Goal: Task Accomplishment & Management: Use online tool/utility

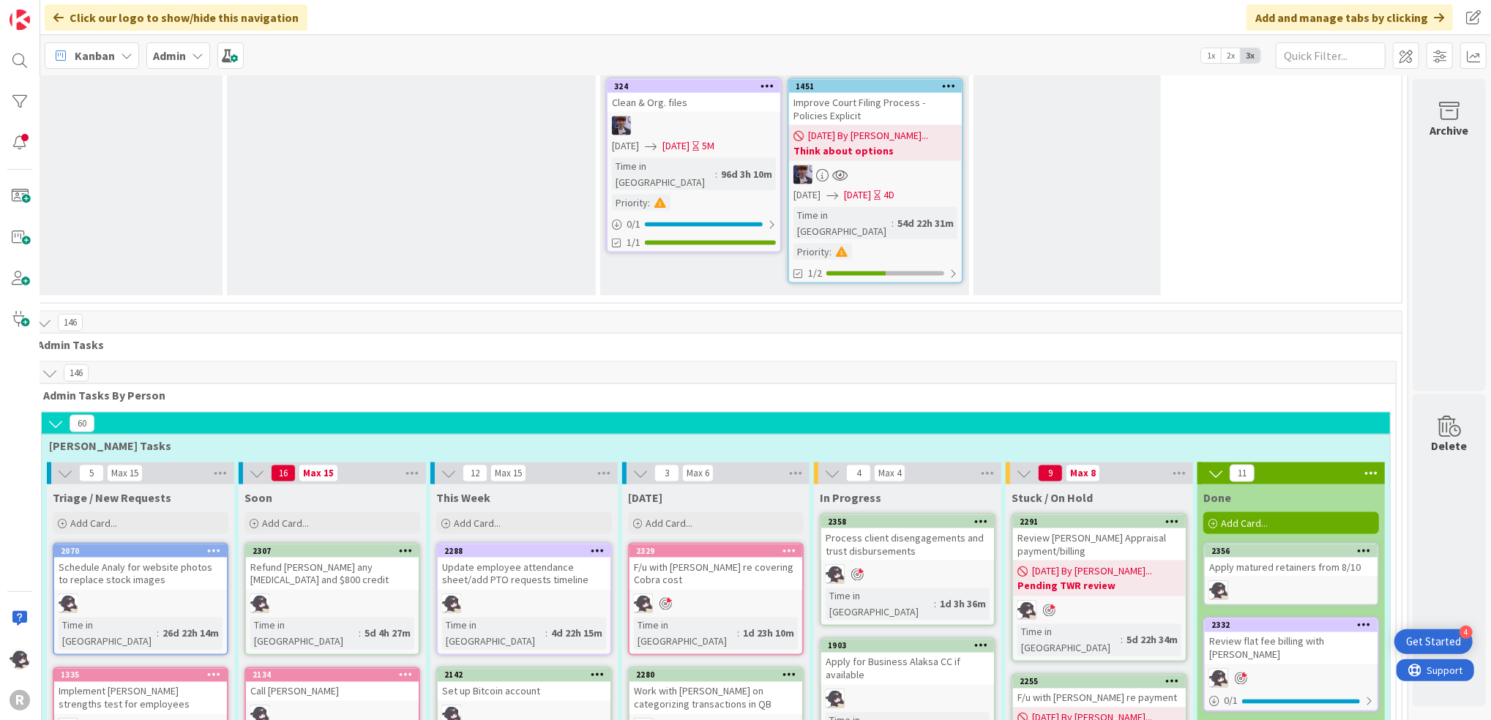
scroll to position [1931, 37]
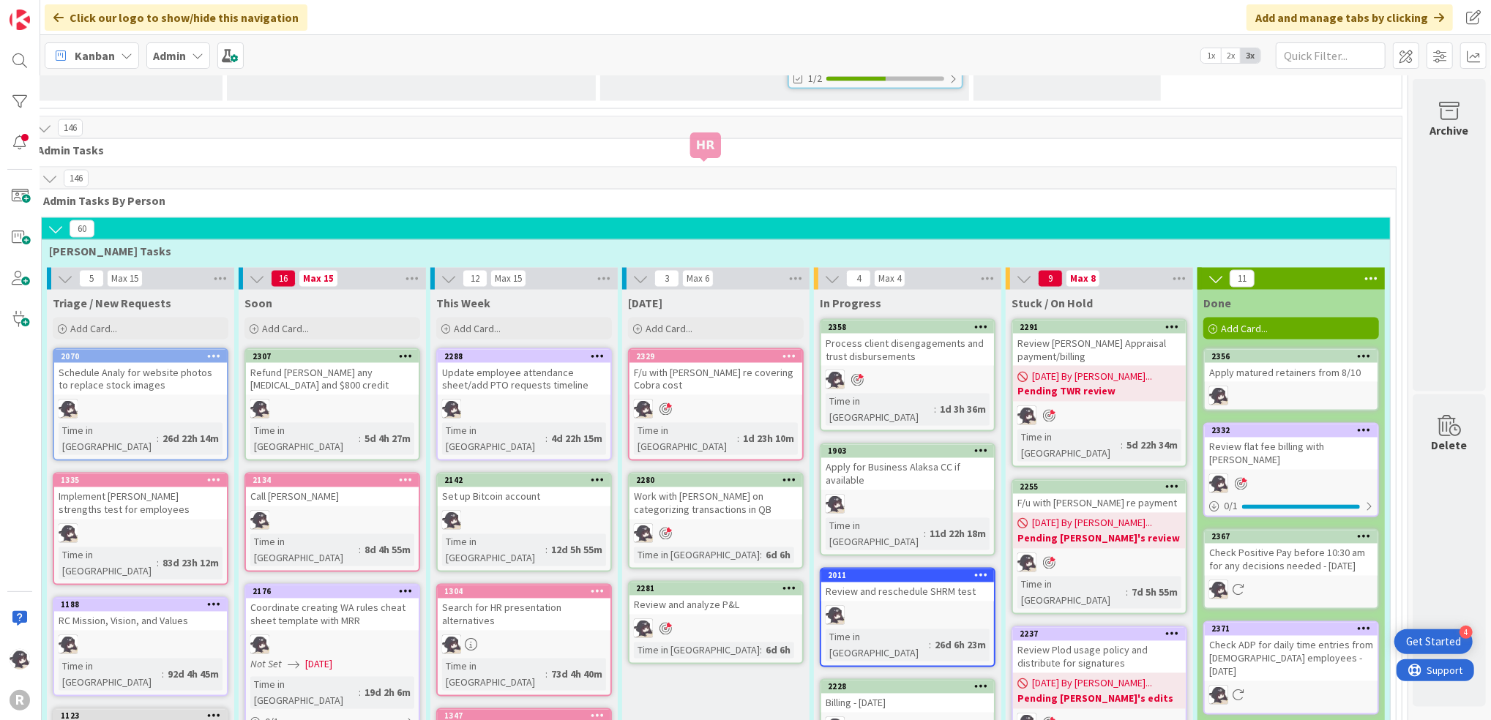
click at [708, 351] on div "2329" at bounding box center [719, 356] width 166 height 10
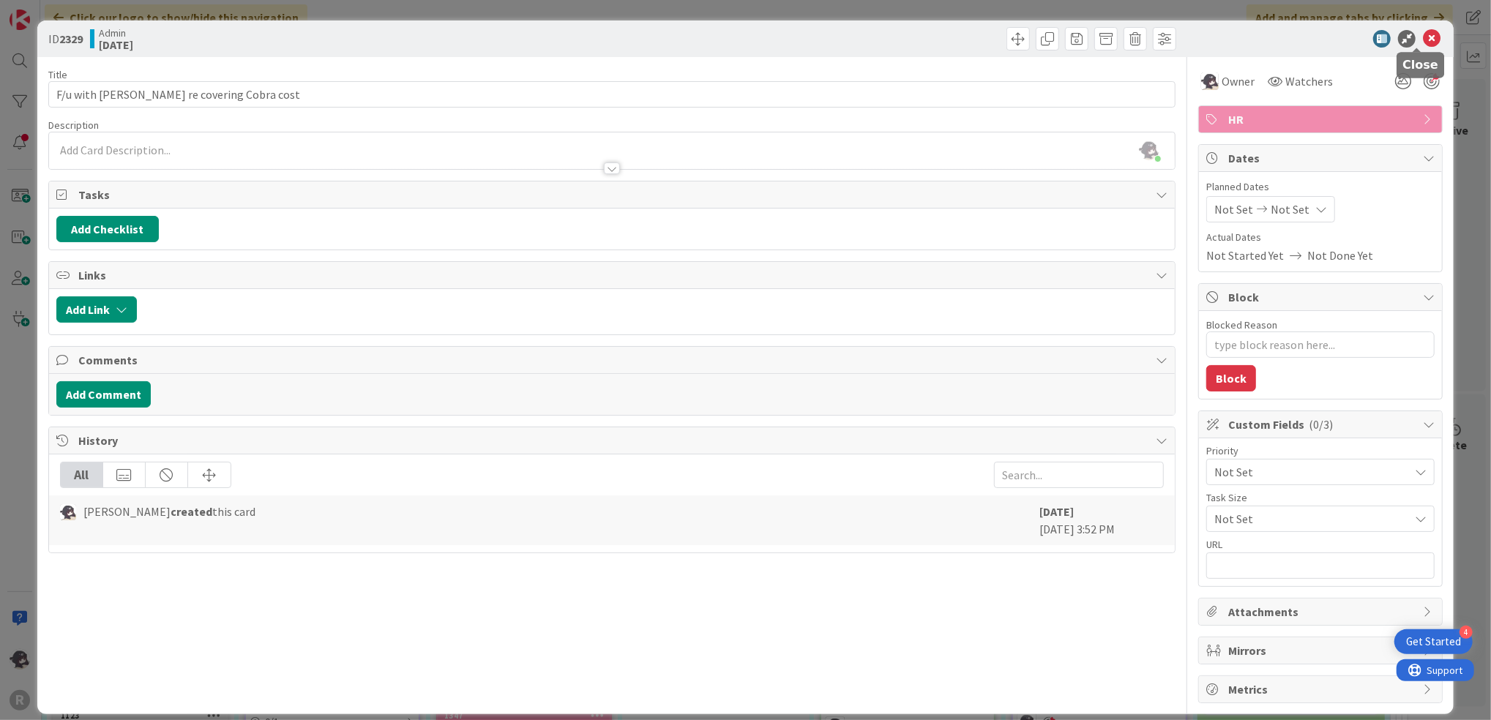
click at [1423, 42] on icon at bounding box center [1432, 39] width 18 height 18
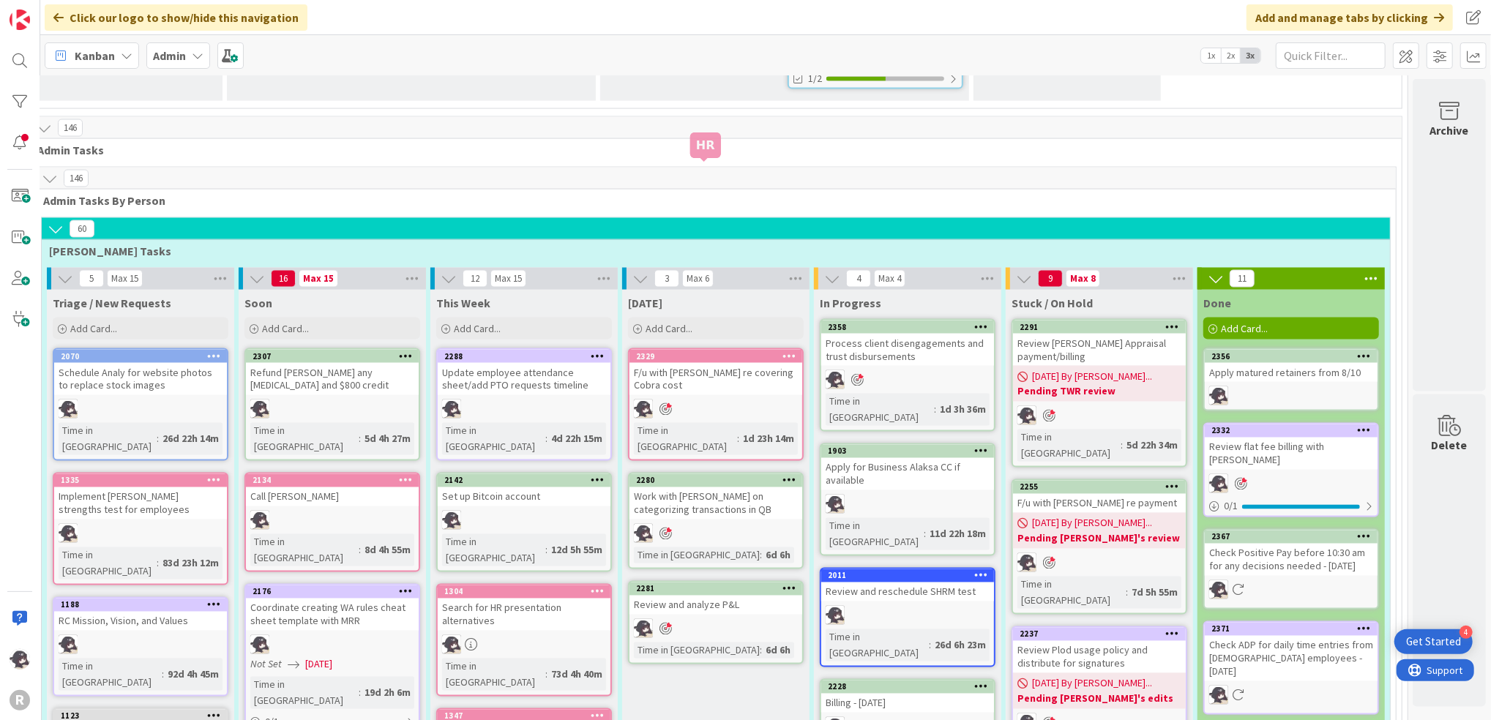
click at [710, 351] on div "2329" at bounding box center [719, 356] width 166 height 10
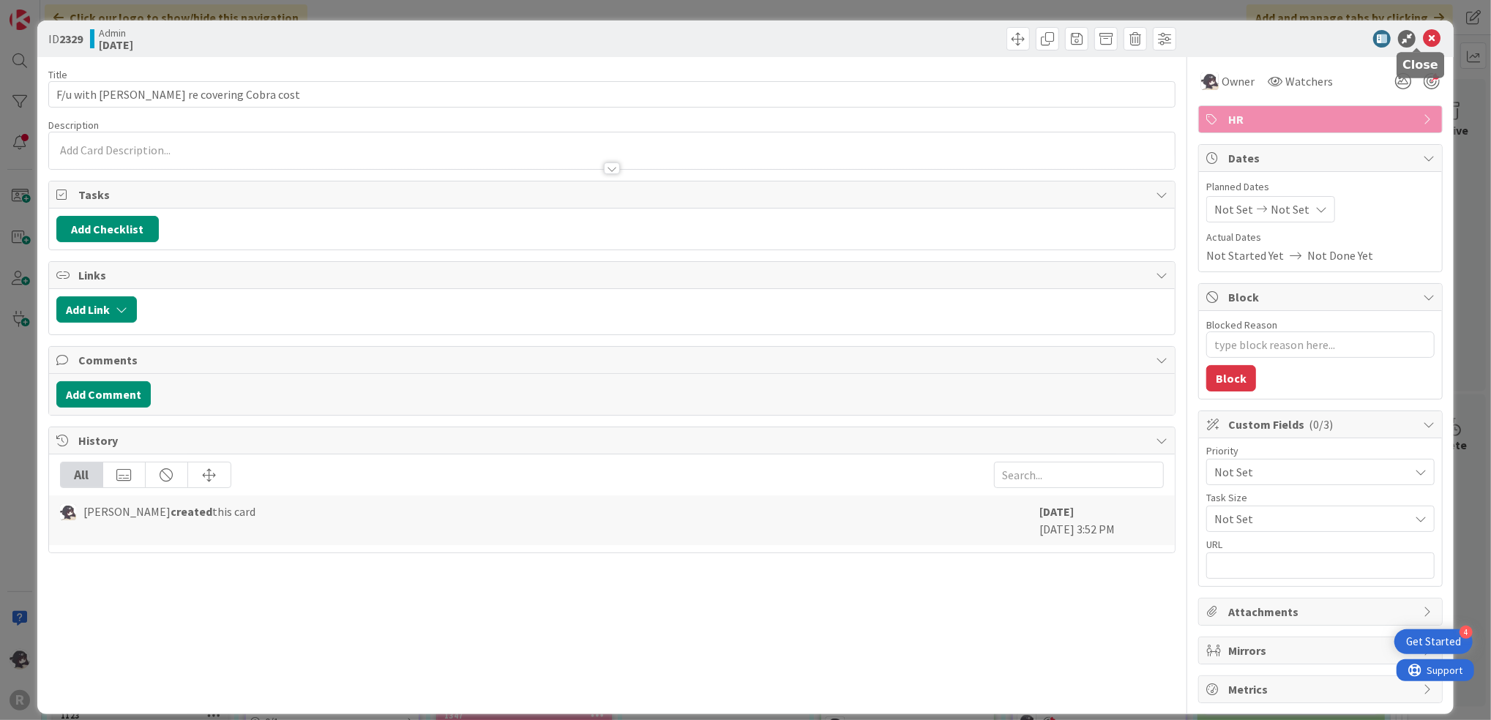
click at [1423, 39] on icon at bounding box center [1432, 39] width 18 height 18
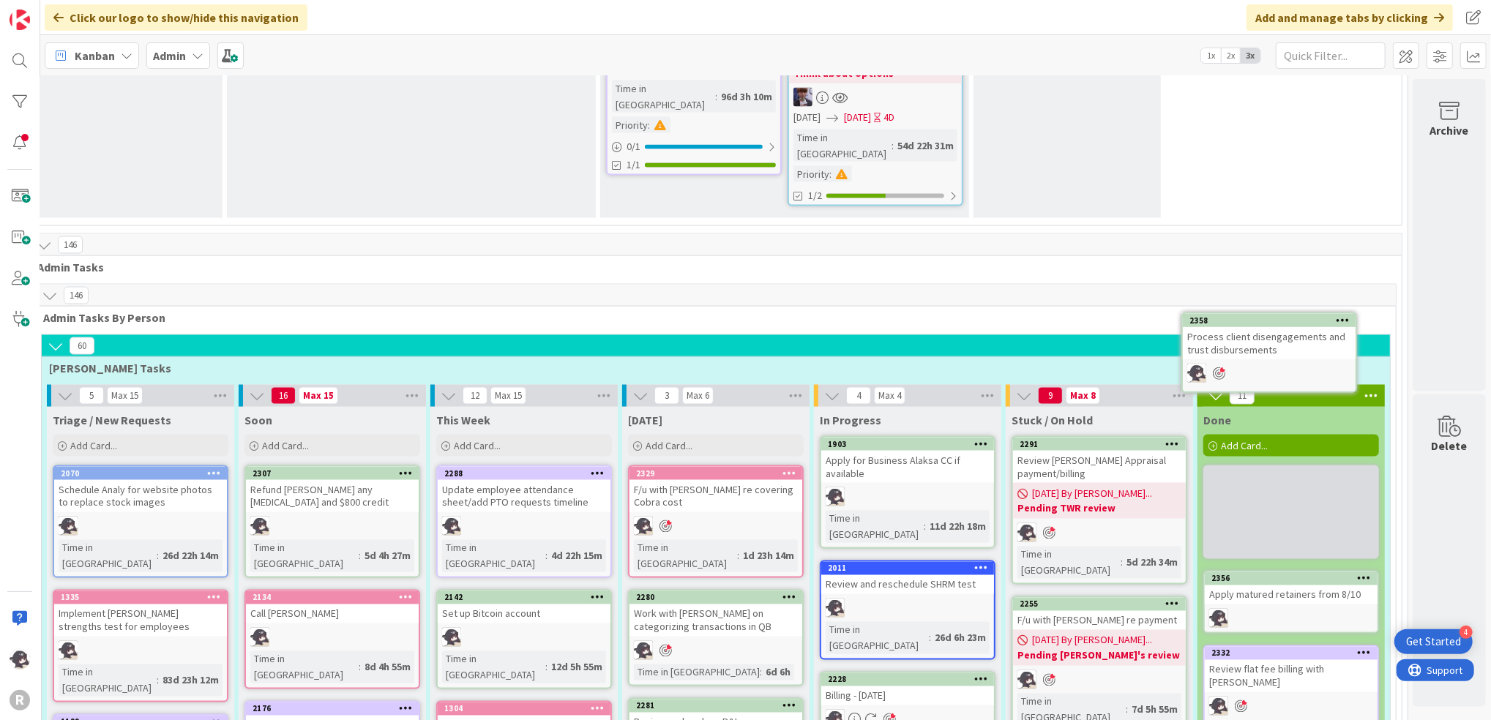
scroll to position [1814, 37]
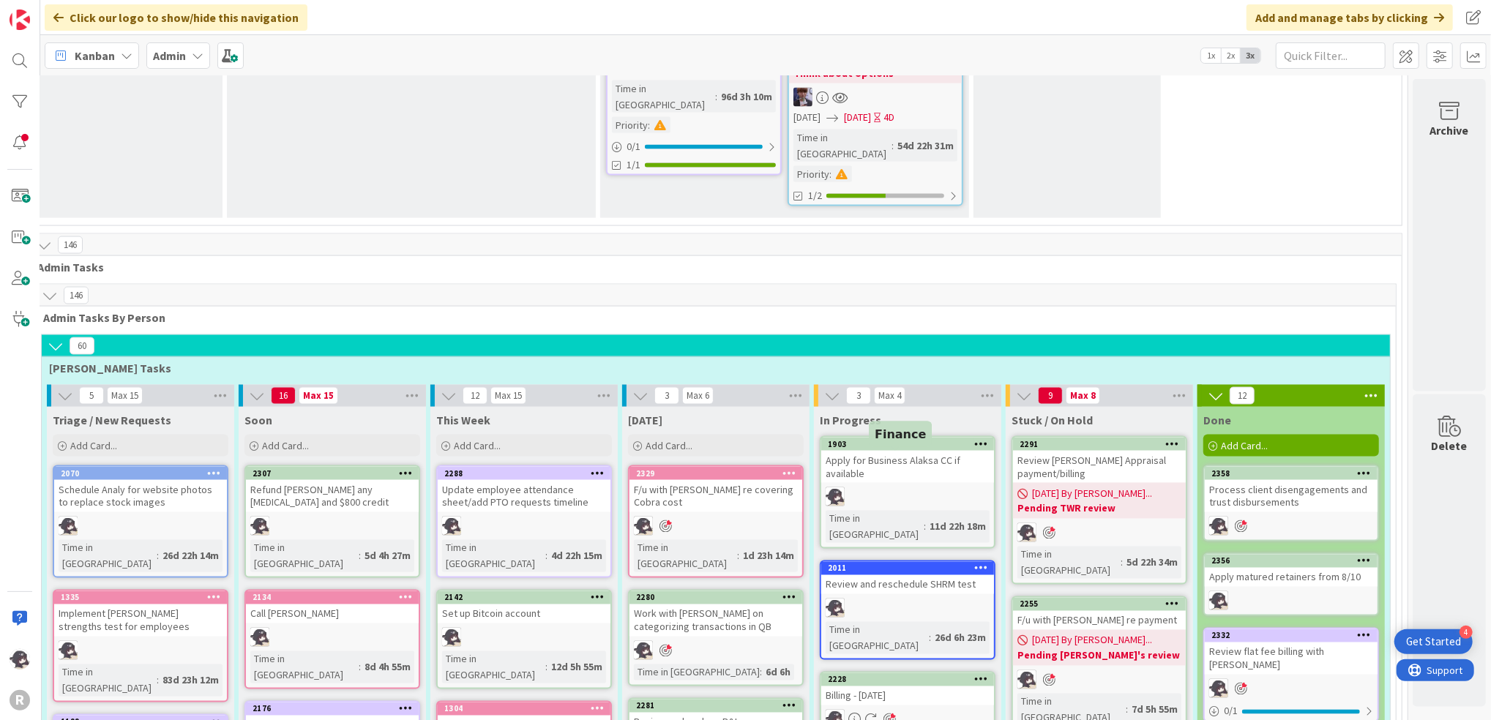
click at [886, 675] on div "2228" at bounding box center [911, 680] width 166 height 10
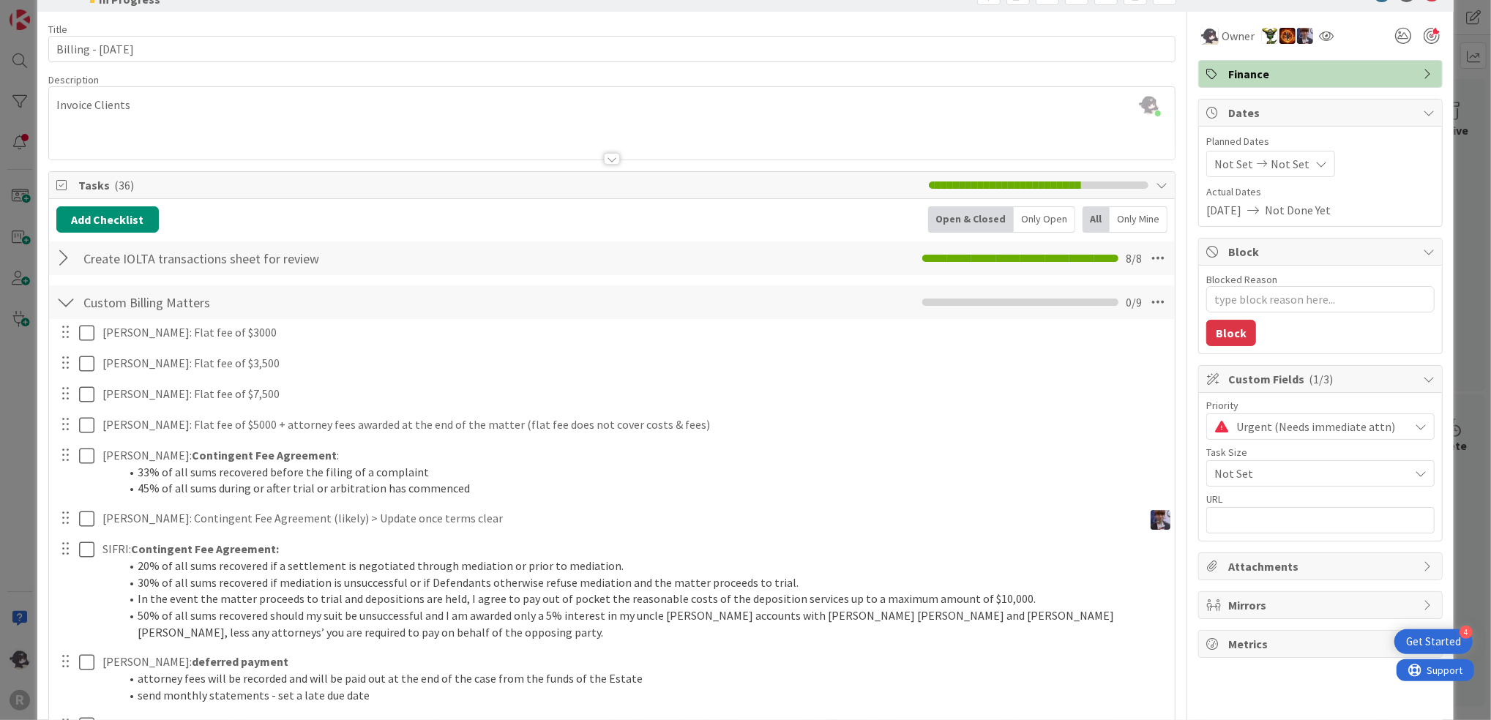
scroll to position [37, 0]
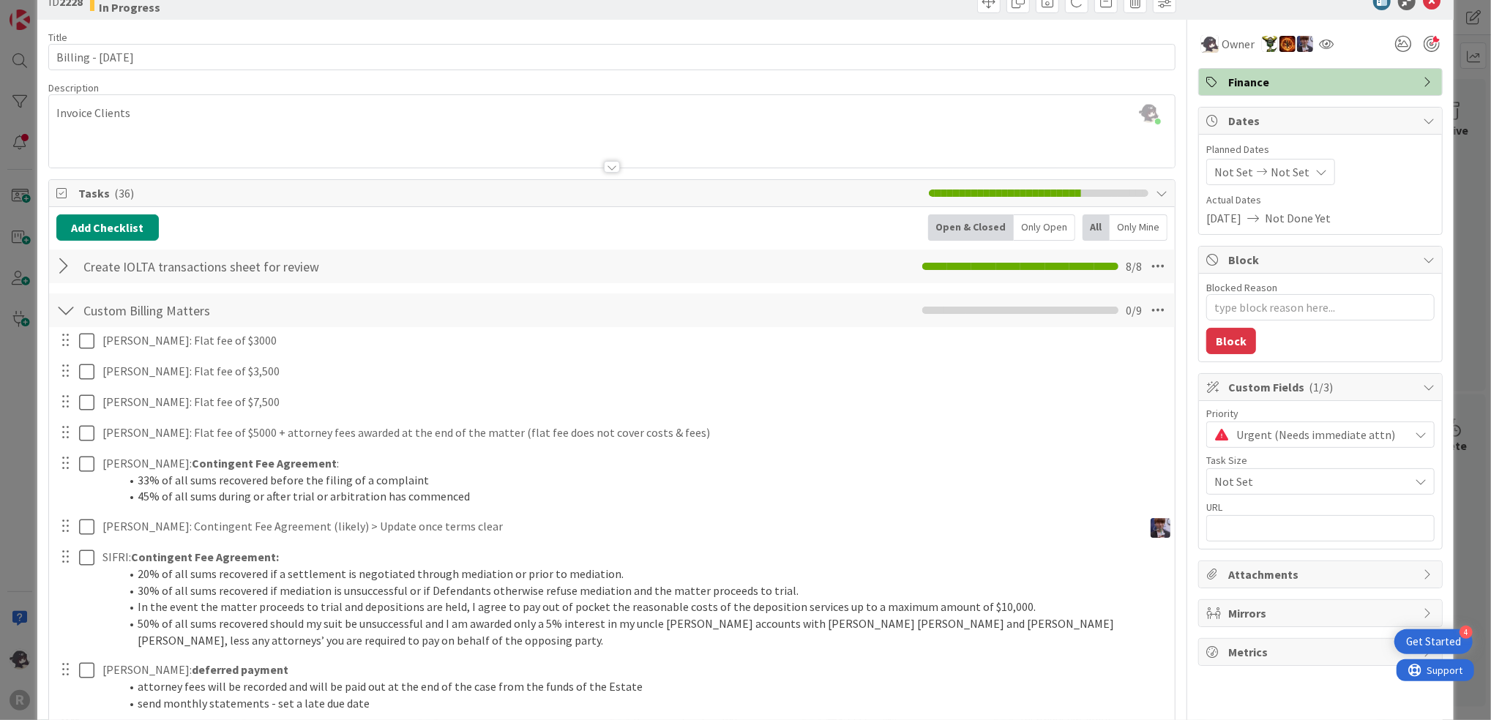
click at [67, 258] on div at bounding box center [65, 266] width 19 height 26
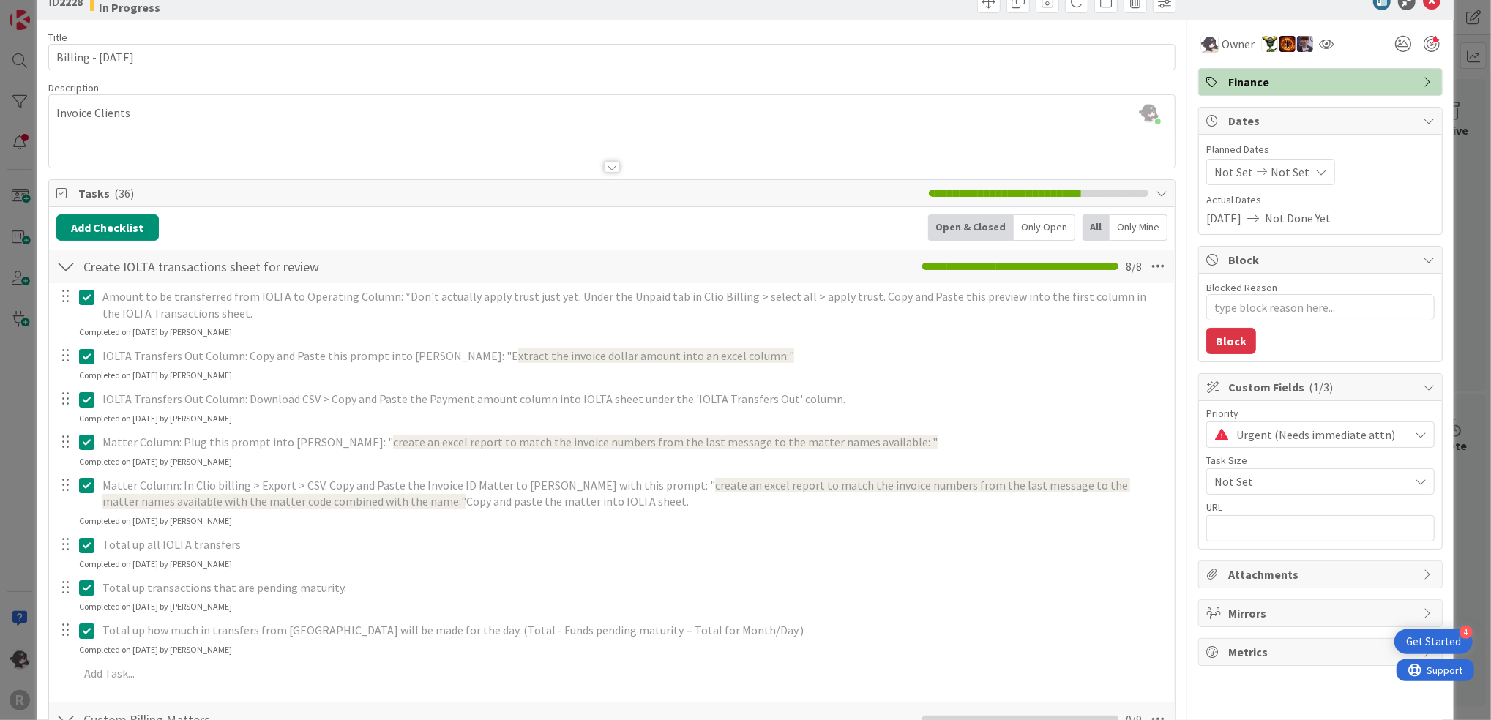
click at [288, 233] on div "Add Checklist Open & Closed Only Open All Only Mine" at bounding box center [611, 227] width 1111 height 26
click at [63, 264] on div at bounding box center [65, 266] width 19 height 26
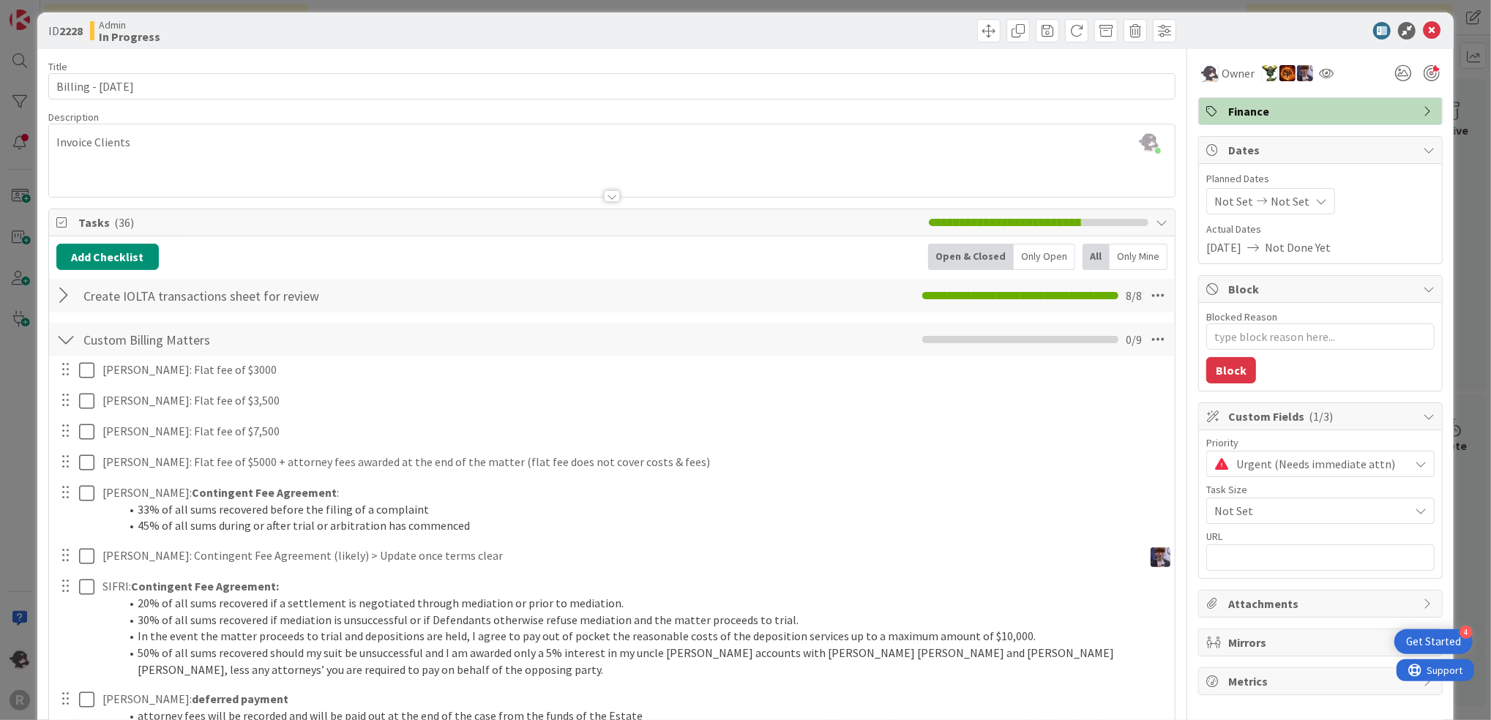
scroll to position [0, 0]
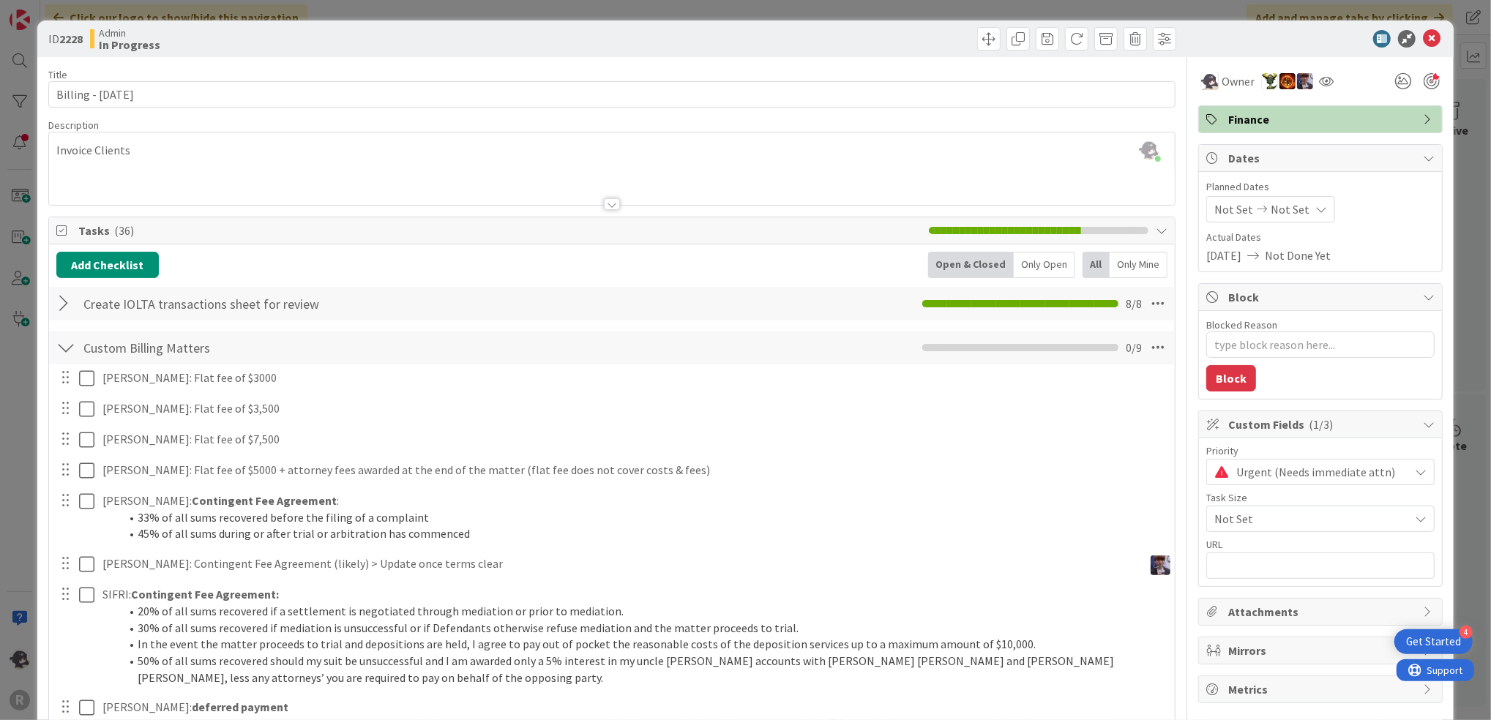
click at [59, 304] on div at bounding box center [65, 304] width 19 height 26
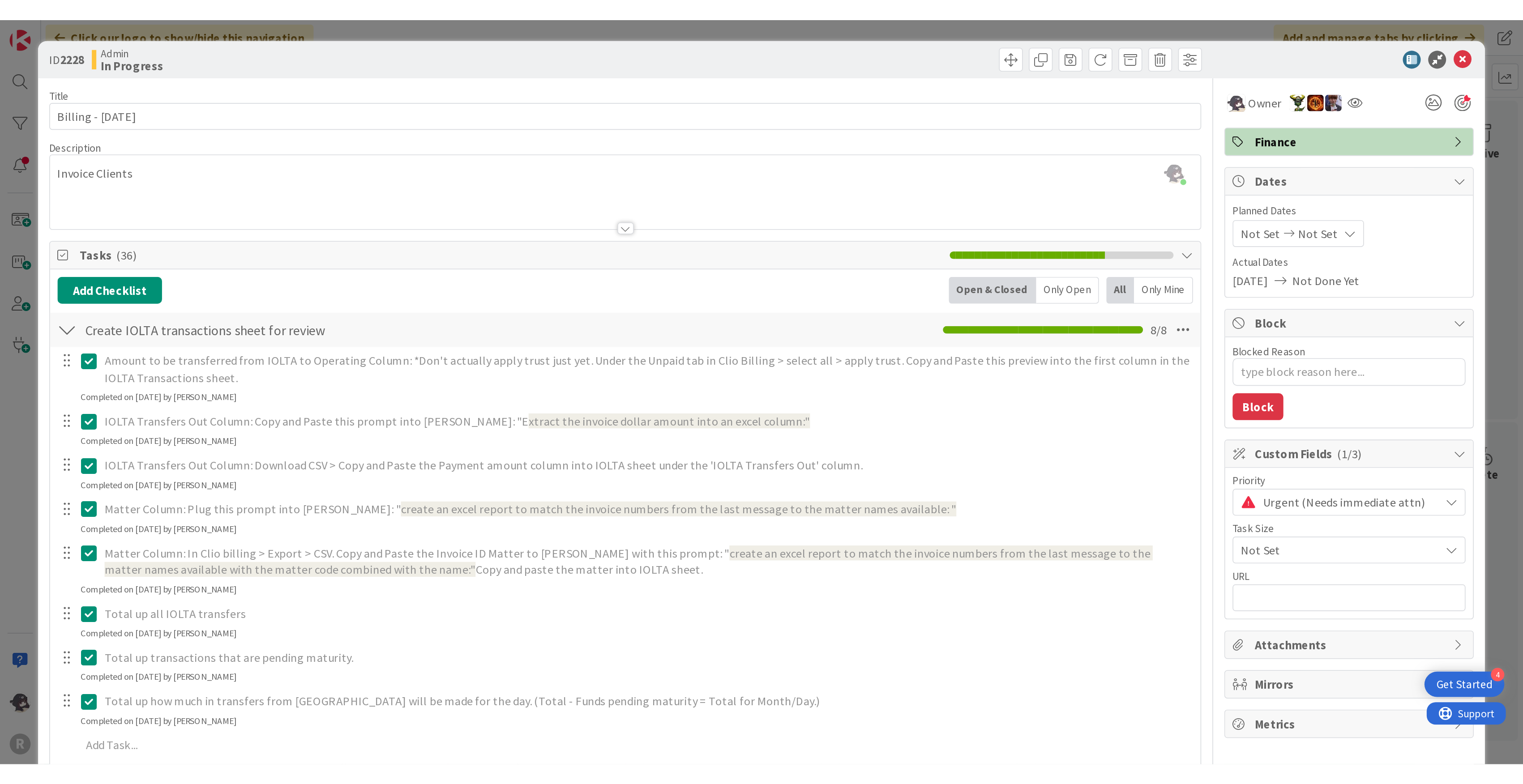
scroll to position [1108, 0]
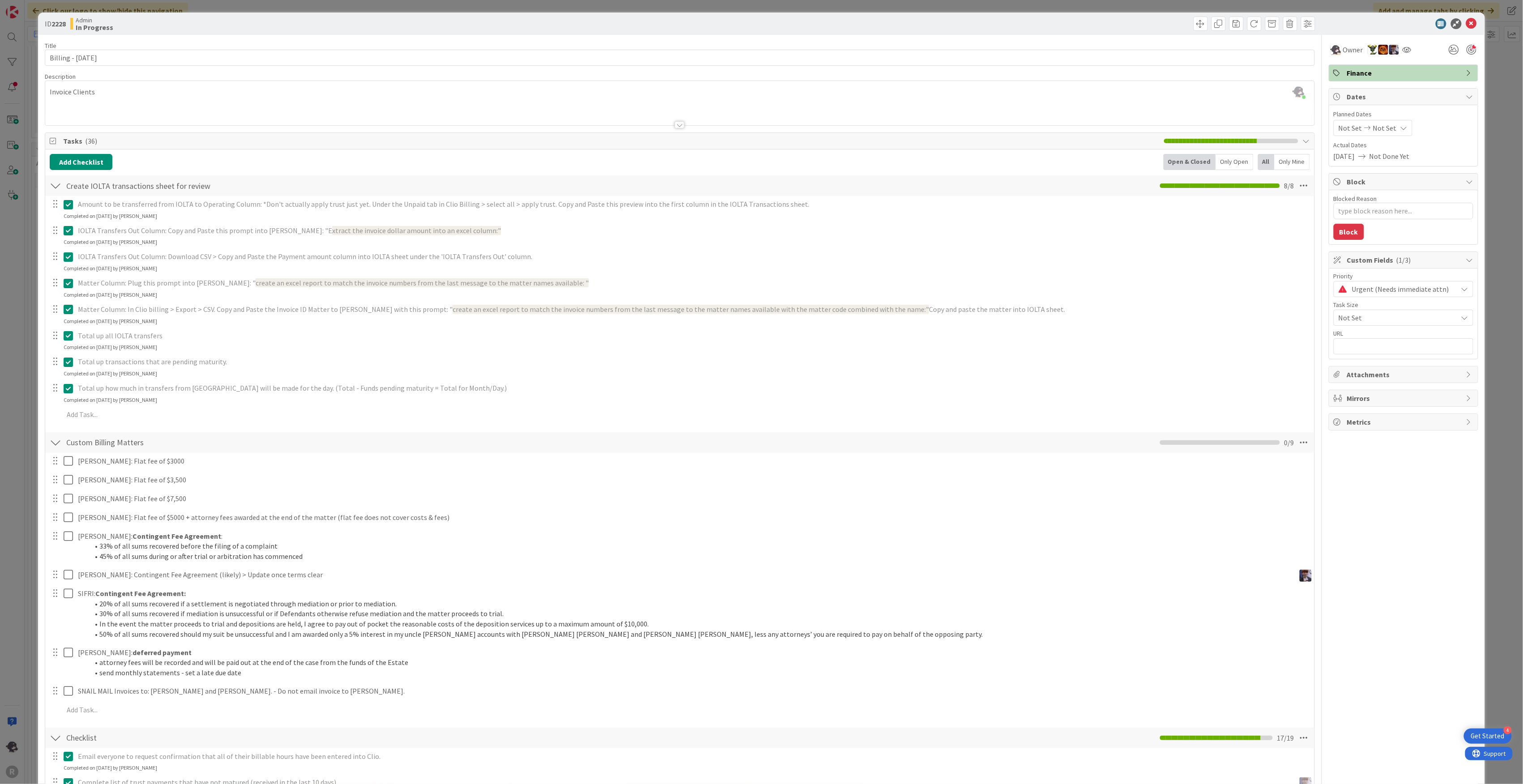
click at [56, 181] on div at bounding box center [55, 186] width 12 height 16
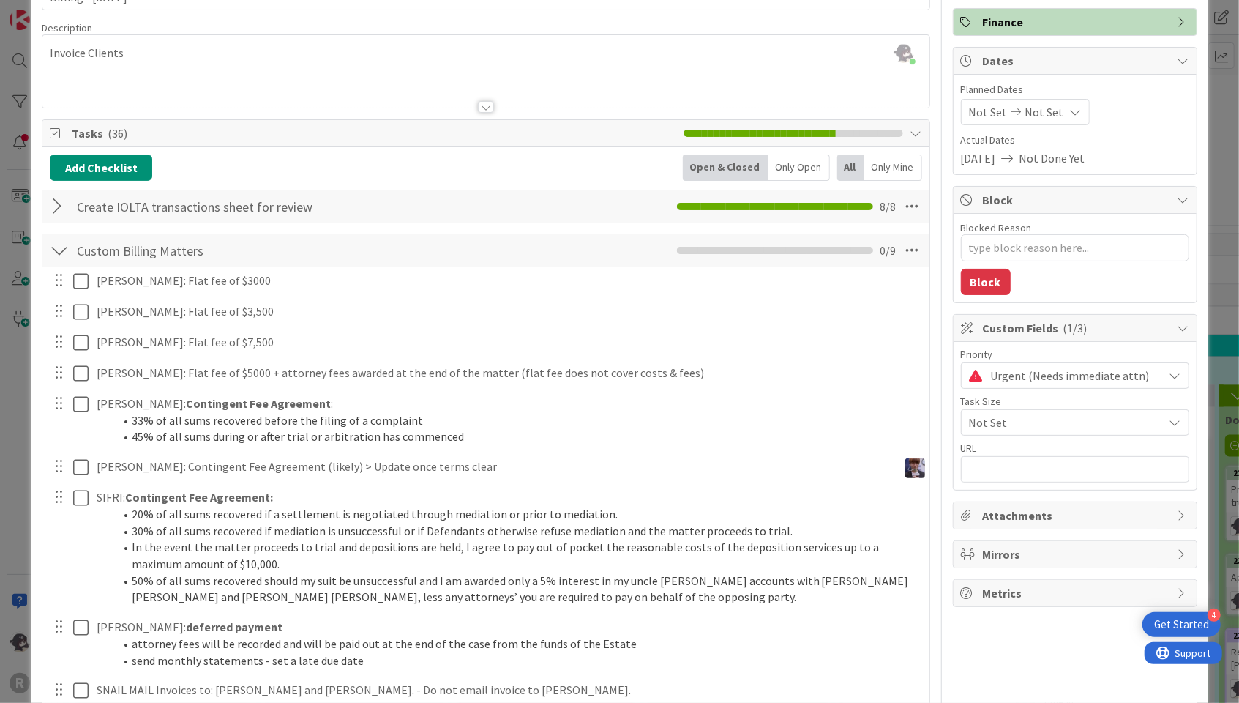
scroll to position [195, 0]
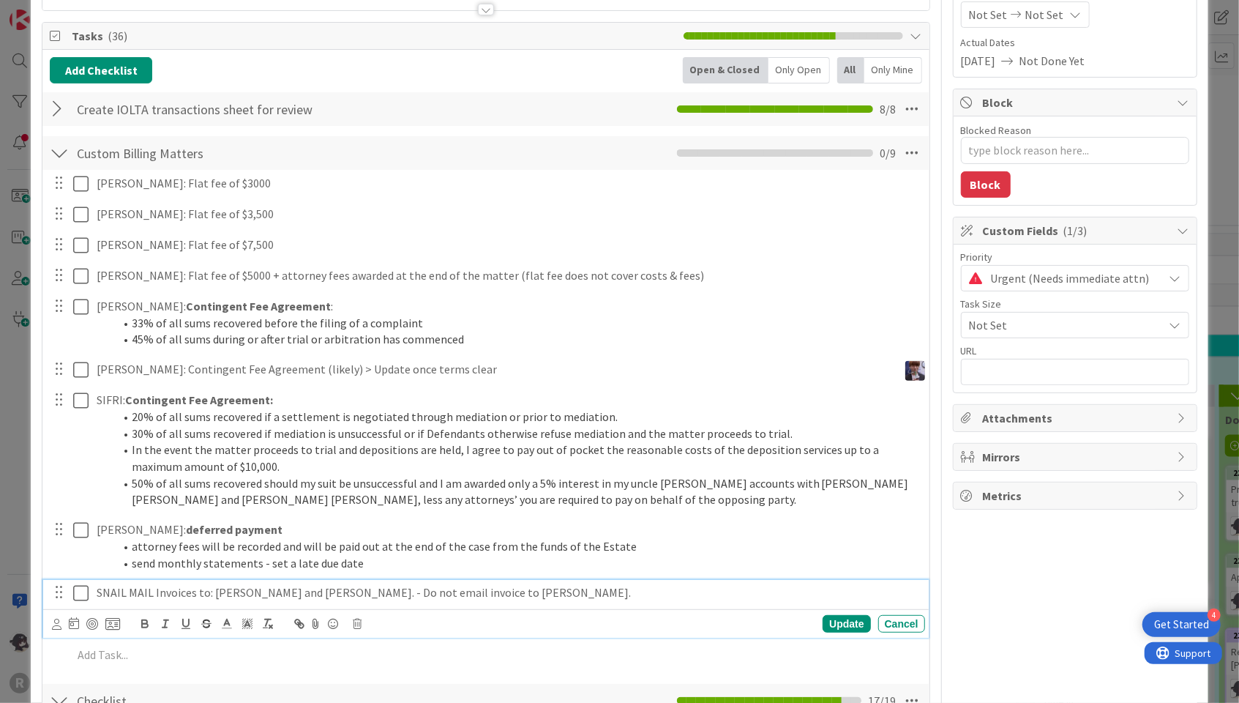
click at [78, 594] on icon at bounding box center [84, 593] width 22 height 18
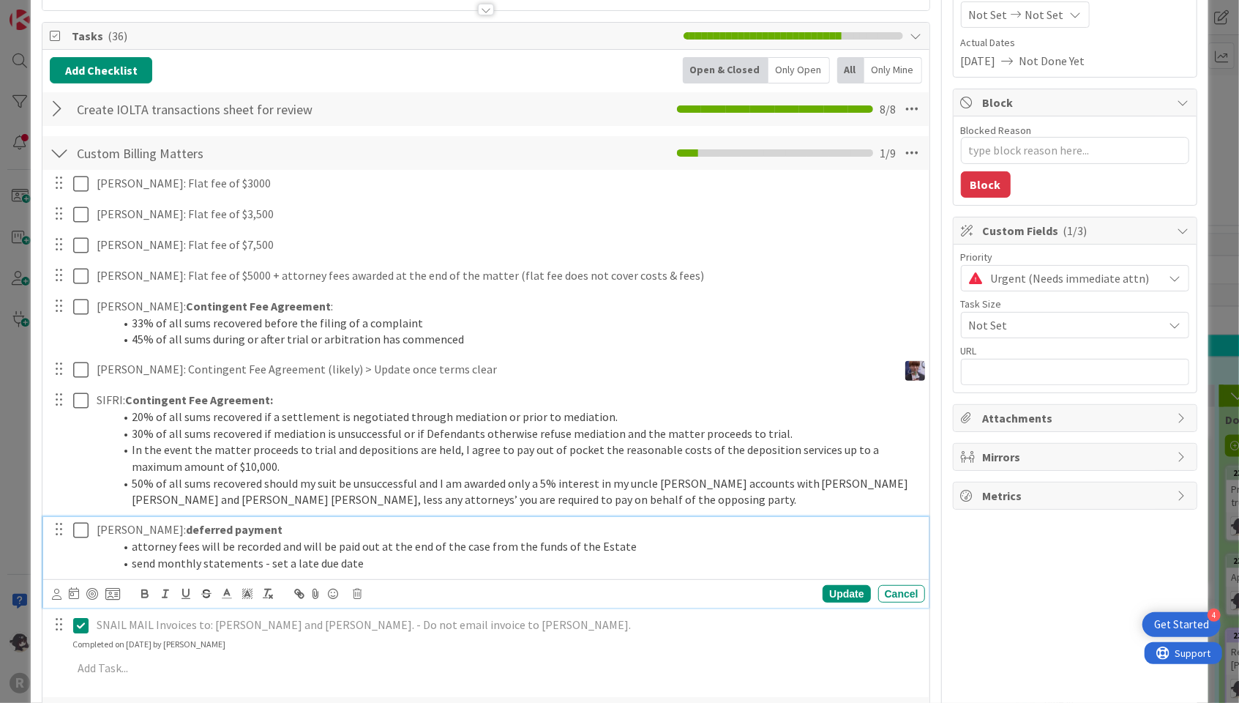
click at [86, 527] on icon at bounding box center [84, 530] width 22 height 18
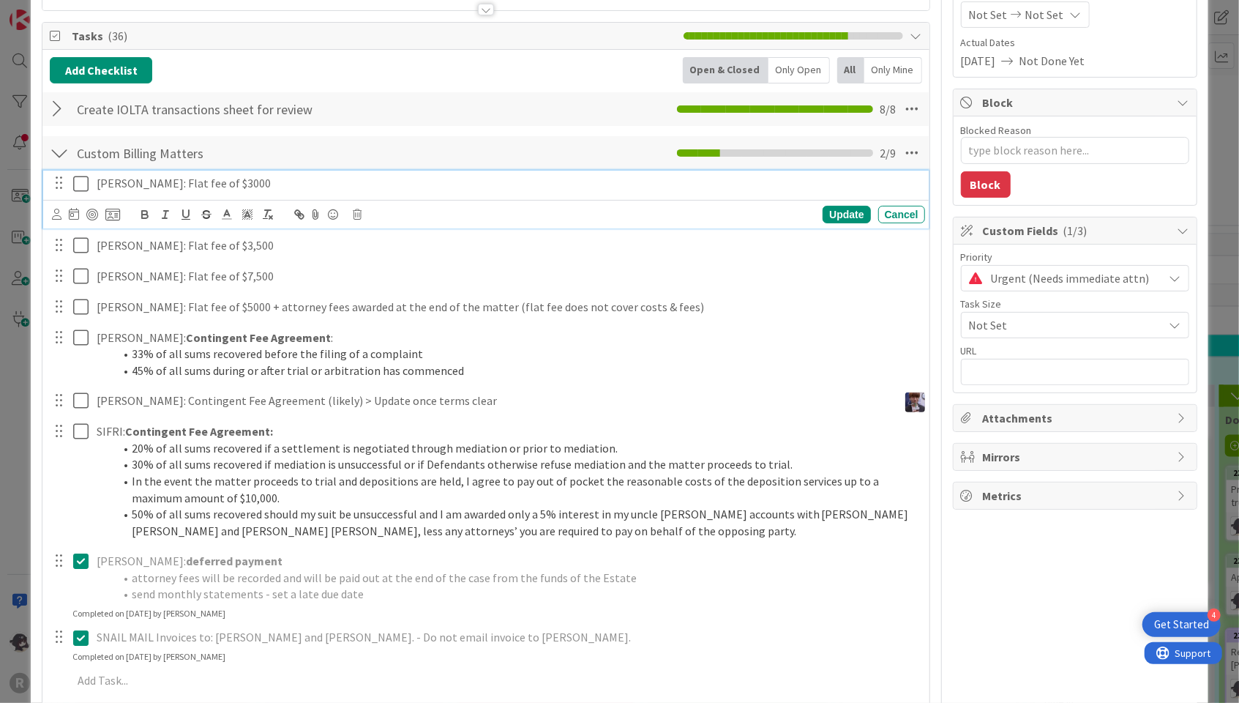
drag, startPoint x: 77, startPoint y: 186, endPoint x: 211, endPoint y: 221, distance: 138.5
click at [77, 186] on icon at bounding box center [84, 184] width 22 height 18
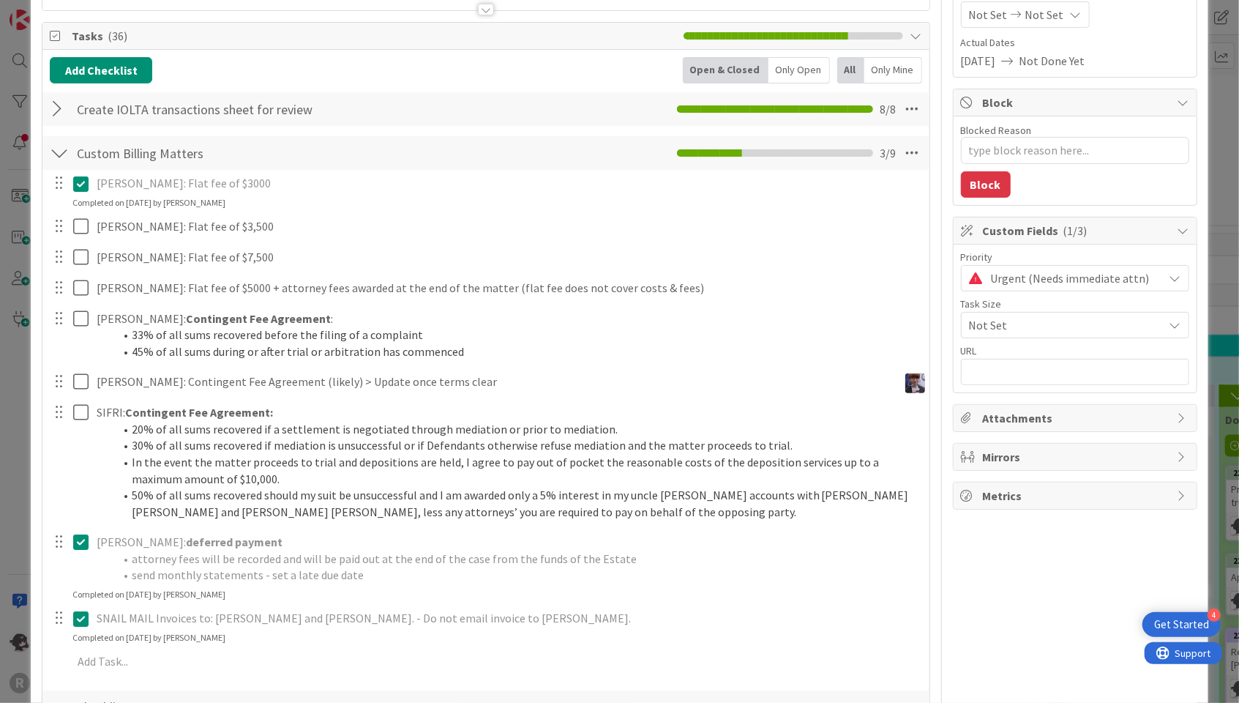
type textarea "x"
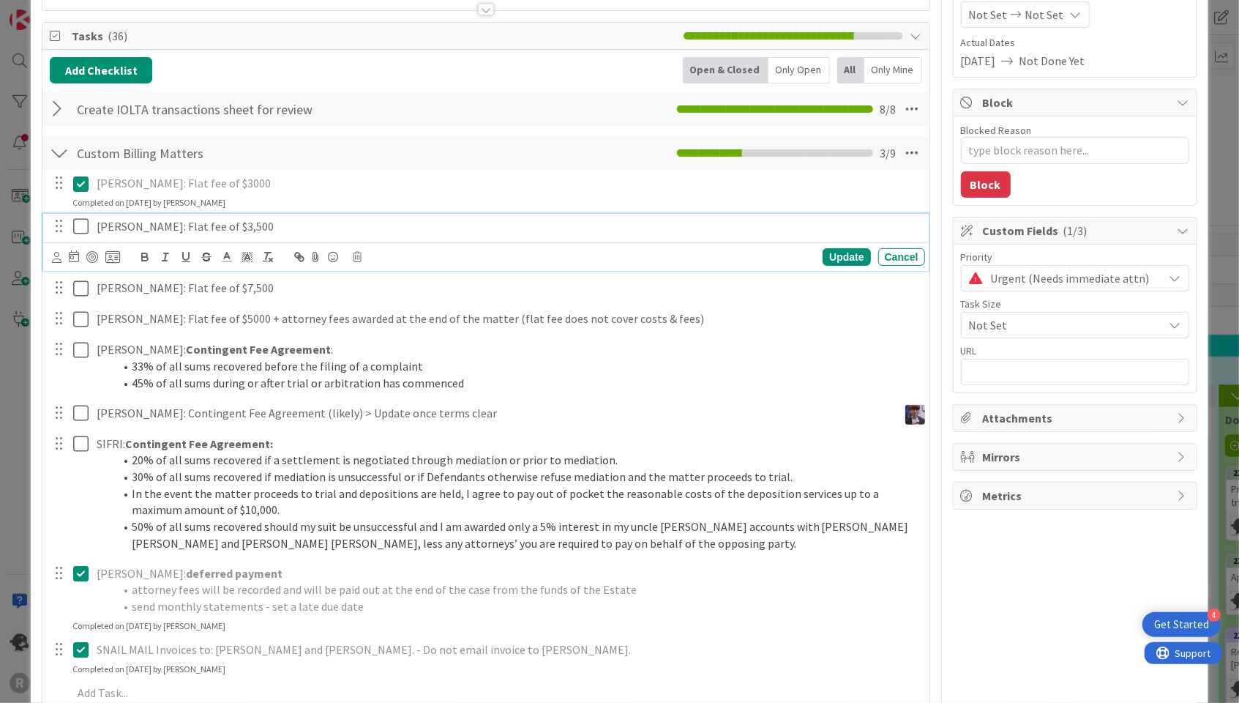
drag, startPoint x: 245, startPoint y: 230, endPoint x: 258, endPoint y: 229, distance: 13.9
click at [246, 230] on p "[PERSON_NAME]: Flat fee of $3,500" at bounding box center [508, 226] width 823 height 17
click at [80, 231] on icon at bounding box center [84, 226] width 22 height 18
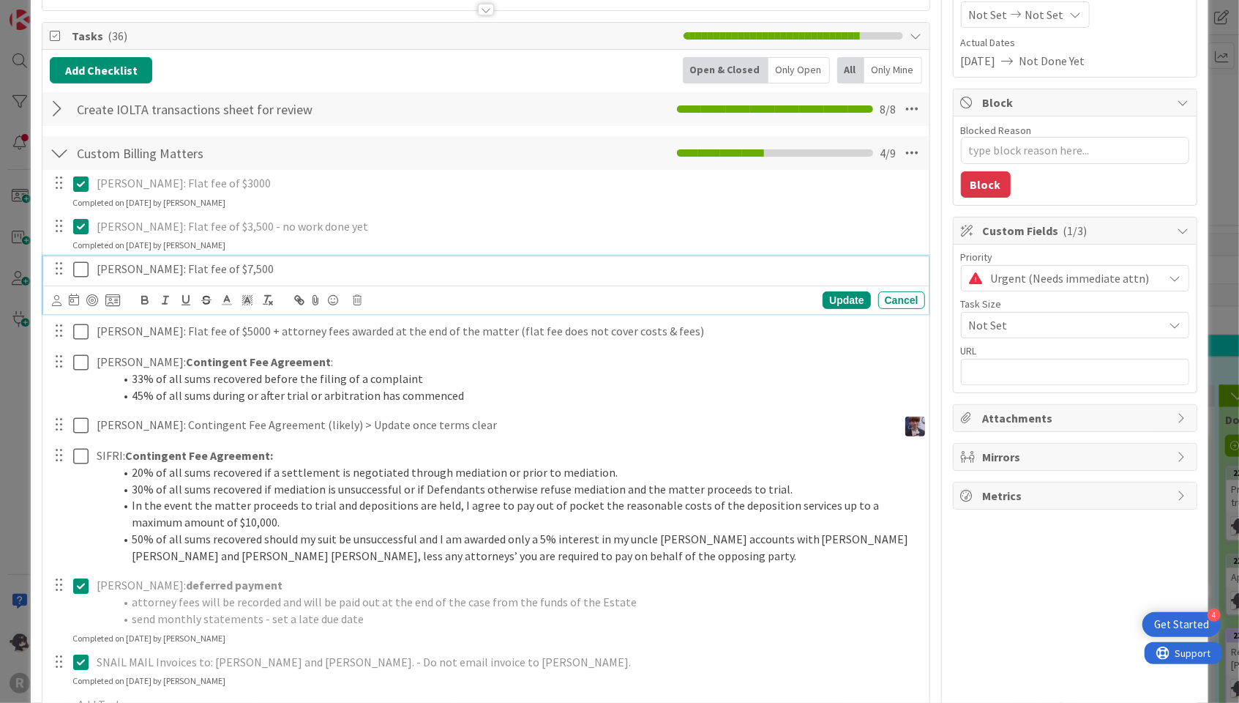
click at [83, 273] on icon at bounding box center [84, 270] width 22 height 18
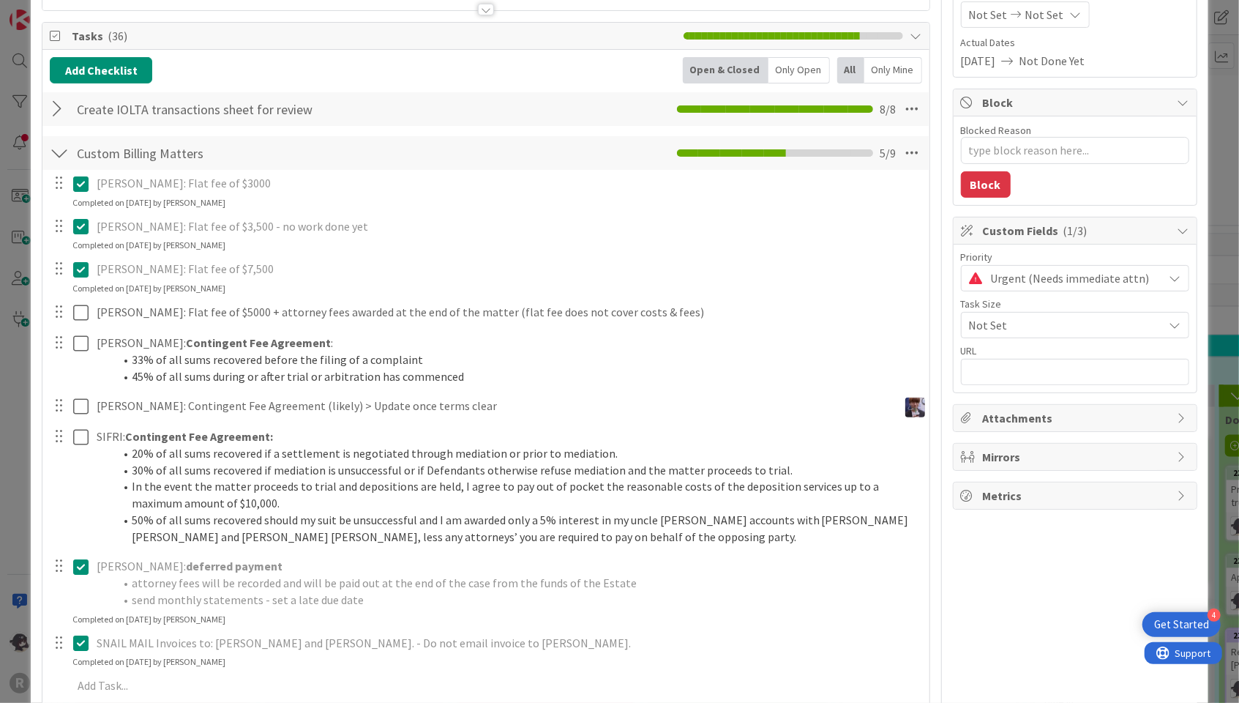
type textarea "x"
